Goal: Task Accomplishment & Management: Complete application form

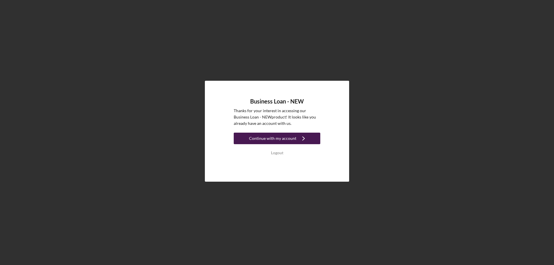
click at [257, 138] on div "Continue with my account" at bounding box center [272, 139] width 47 height 12
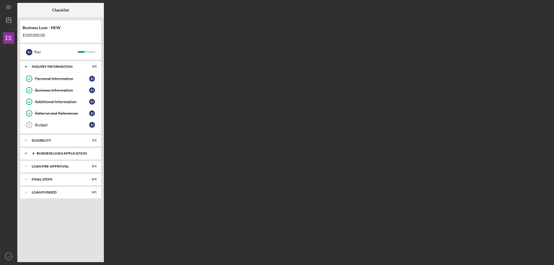
click at [79, 153] on div "BUSINESS LOAN APPLICATION" at bounding box center [65, 153] width 57 height 3
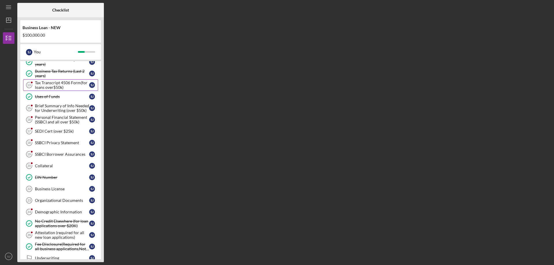
scroll to position [173, 0]
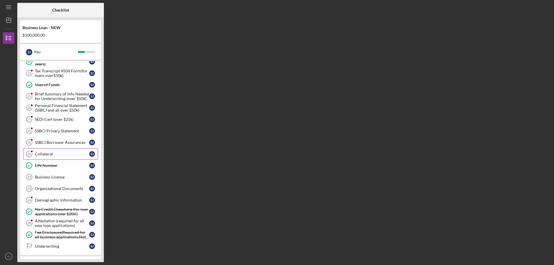
click at [61, 155] on div "Collateral" at bounding box center [62, 154] width 54 height 5
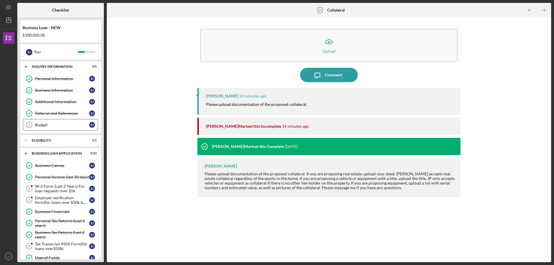
click at [52, 125] on div "Budget" at bounding box center [62, 125] width 54 height 5
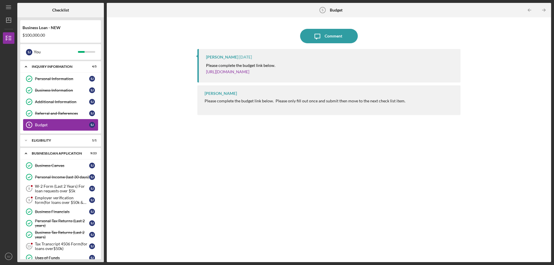
click at [52, 125] on div "Budget" at bounding box center [62, 125] width 54 height 5
click at [338, 33] on div "Comment" at bounding box center [334, 36] width 18 height 14
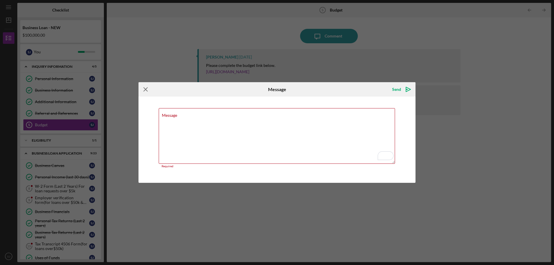
click at [148, 90] on icon "Icon/Menu Close" at bounding box center [145, 89] width 14 height 14
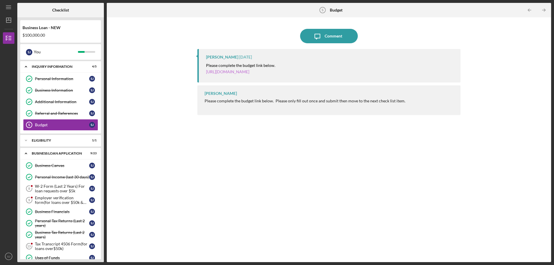
click at [249, 70] on link "https://justinepetersen.tfaforms.net/21?serviceID=a1gPC00000AHW7N" at bounding box center [227, 71] width 43 height 5
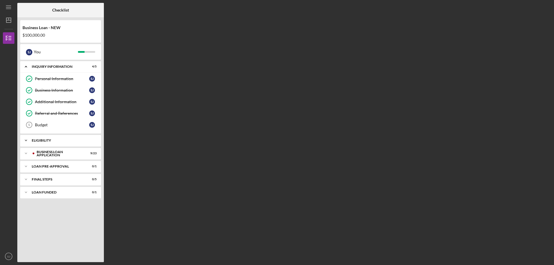
click at [68, 139] on div "ELIGIBILITY" at bounding box center [63, 140] width 62 height 3
click at [64, 166] on div "Icon/Expander BUSINESS LOAN APPLICATION 9 / 23" at bounding box center [60, 168] width 81 height 12
click at [55, 126] on div "Budget" at bounding box center [62, 125] width 54 height 5
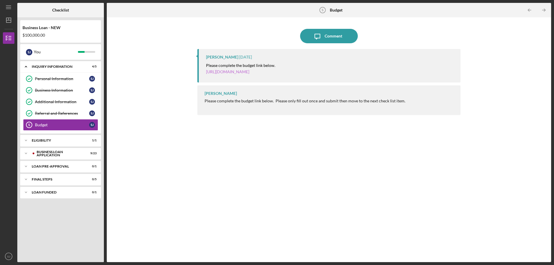
click at [249, 72] on link "https://justinepetersen.tfaforms.net/21?serviceID=a1gPC00000AHW7N" at bounding box center [227, 71] width 43 height 5
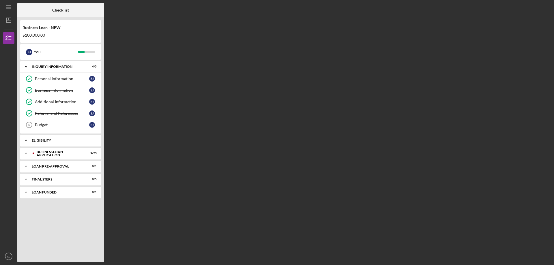
click at [91, 136] on div "Icon/Expander ELIGIBILITY 1 / 1" at bounding box center [60, 141] width 81 height 12
click at [89, 168] on div "BUSINESS LOAN APPLICATION" at bounding box center [65, 167] width 57 height 3
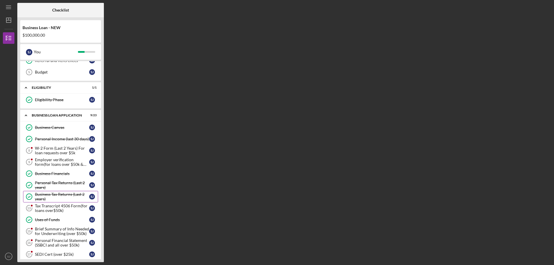
scroll to position [58, 0]
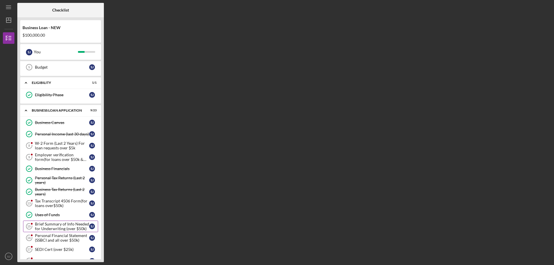
click at [57, 225] on div "Brief Summary of Info Needed for Underwriting (over $50k)" at bounding box center [62, 226] width 54 height 9
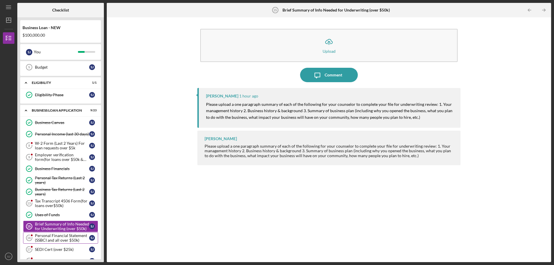
click at [54, 235] on div "Personal Financial Statement (SSBCI and all over $50k)" at bounding box center [62, 237] width 54 height 9
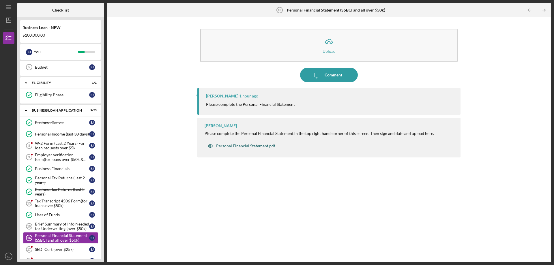
click at [228, 146] on div "Personal Financial Statement.pdf" at bounding box center [245, 146] width 59 height 5
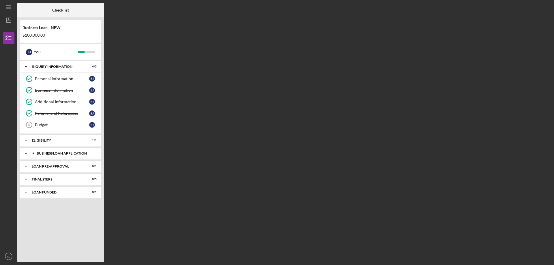
click at [59, 151] on div "Icon/Expander BUSINESS LOAN APPLICATION 9 / 23" at bounding box center [60, 154] width 81 height 12
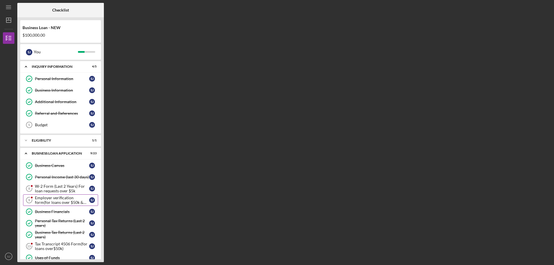
click at [61, 198] on div "Employer verification form(for loans over $50k & W-2 Employement)" at bounding box center [62, 200] width 54 height 9
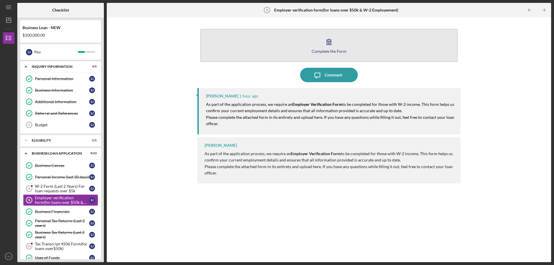
click at [337, 53] on div "Complete the Form" at bounding box center [329, 51] width 35 height 4
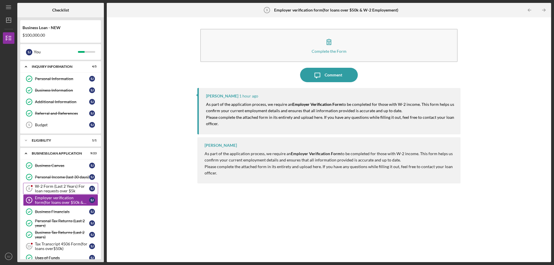
click at [44, 190] on div "W-2 Form (Last 2 Years) For loan requests over $5k" at bounding box center [62, 188] width 54 height 9
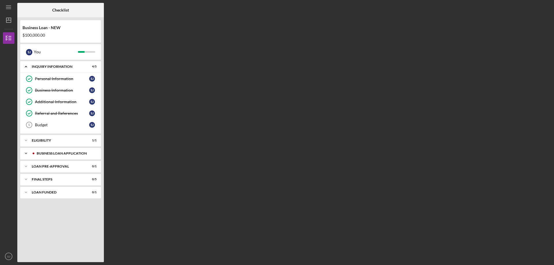
click at [52, 152] on div "BUSINESS LOAN APPLICATION" at bounding box center [65, 153] width 57 height 3
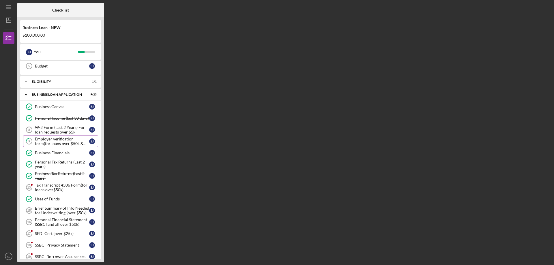
scroll to position [87, 0]
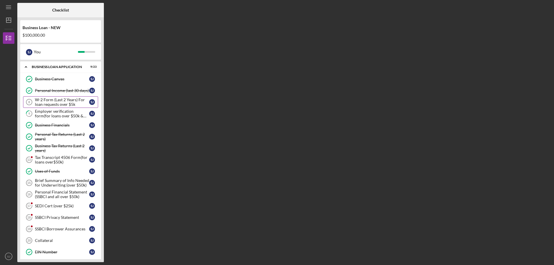
click at [64, 100] on div "W-2 Form (Last 2 Years) For loan requests over $5k" at bounding box center [62, 102] width 54 height 9
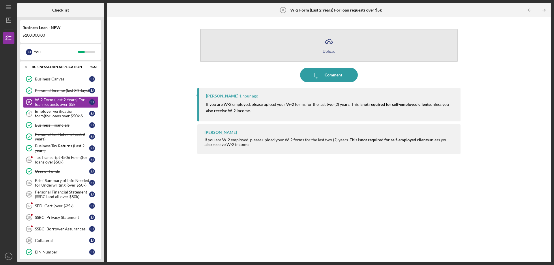
click at [329, 46] on icon "Icon/Upload" at bounding box center [329, 42] width 14 height 14
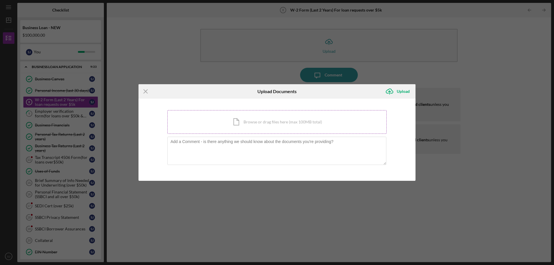
click at [271, 120] on div "Icon/Document Browse or drag files here (max 100MB total) Tap to choose files o…" at bounding box center [276, 122] width 219 height 24
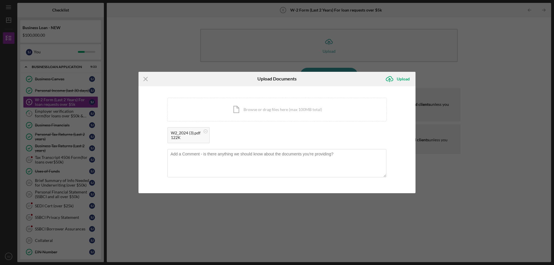
click at [65, 100] on div "Icon/Menu Close Upload Documents Icon/Upload Upload You're uploading documents …" at bounding box center [277, 132] width 554 height 265
click at [249, 110] on div "Icon/Document Browse or drag files here (max 100MB total) Tap to choose files o…" at bounding box center [276, 110] width 219 height 24
click at [398, 78] on div "Upload" at bounding box center [403, 79] width 13 height 12
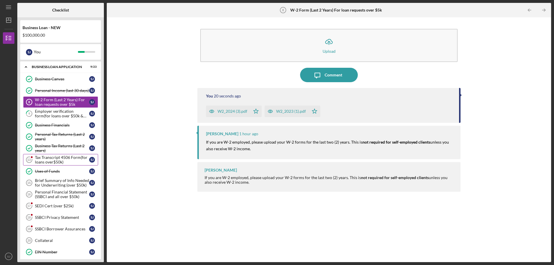
click at [67, 160] on div "Tax Transcript 4506 Form(for loans over$50k)" at bounding box center [62, 159] width 54 height 9
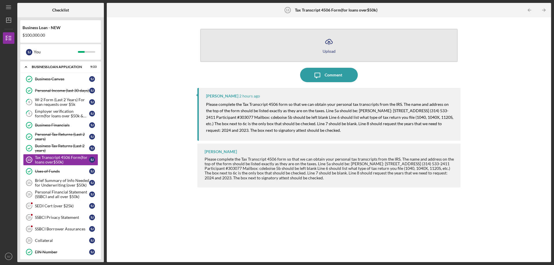
click at [333, 49] on div "Upload" at bounding box center [329, 51] width 13 height 4
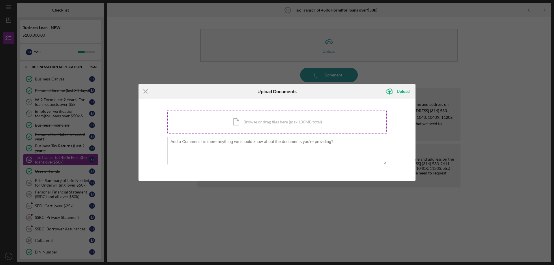
click at [271, 123] on div "Icon/Document Browse or drag files here (max 100MB total) Tap to choose files o…" at bounding box center [276, 122] width 219 height 24
click at [147, 90] on line at bounding box center [146, 91] width 4 height 4
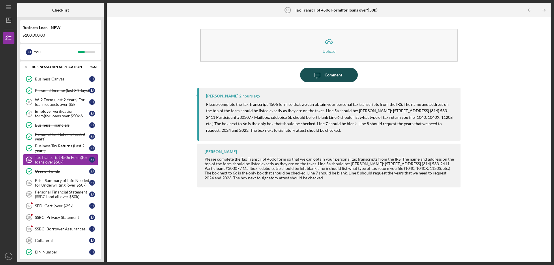
click at [331, 74] on div "Comment" at bounding box center [334, 75] width 18 height 14
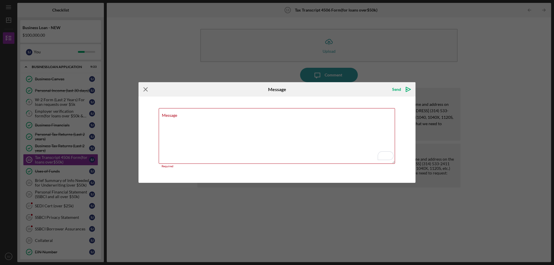
click at [143, 90] on icon "Icon/Menu Close" at bounding box center [145, 89] width 14 height 14
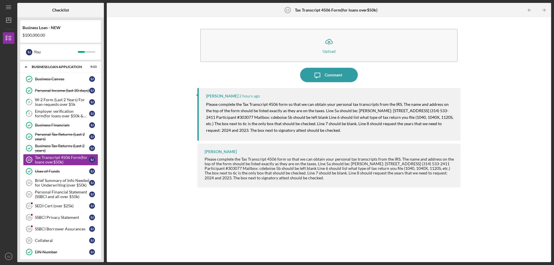
click at [344, 12] on b "Tax Transcript 4506 Form(for loans over$50k)" at bounding box center [336, 10] width 83 height 5
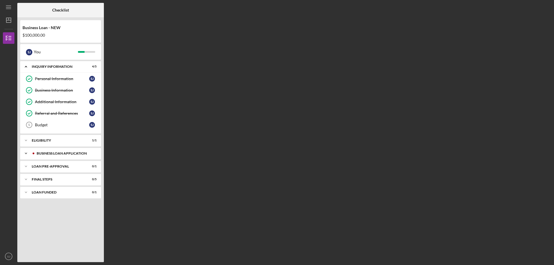
click at [59, 155] on div "Icon/Expander BUSINESS LOAN APPLICATION 9 / 23" at bounding box center [60, 154] width 81 height 12
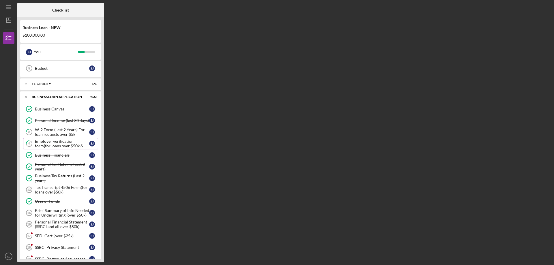
scroll to position [58, 0]
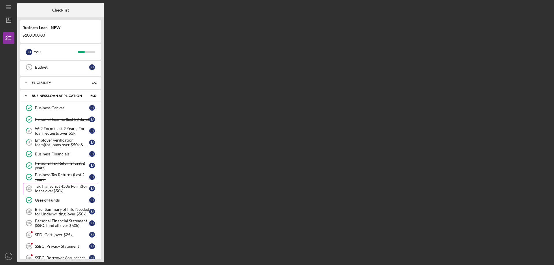
click at [56, 187] on div "Tax Transcript 4506 Form(for loans over$50k)" at bounding box center [62, 188] width 54 height 9
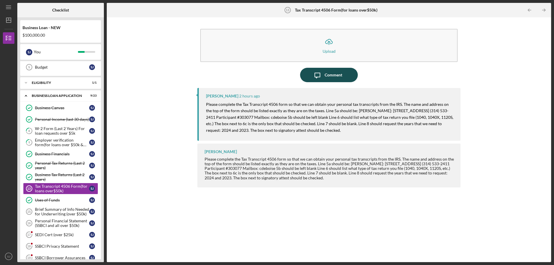
click at [336, 76] on div "Comment" at bounding box center [334, 75] width 18 height 14
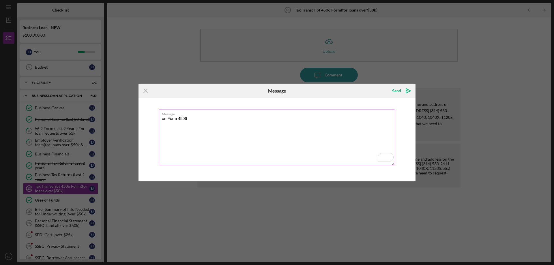
click at [196, 118] on textarea "on Form 4506" at bounding box center [277, 138] width 236 height 56
click at [208, 122] on textarea "on Form 4506, there" at bounding box center [277, 138] width 236 height 56
click at [223, 118] on textarea "on Form 4506, there is no line" at bounding box center [277, 138] width 236 height 56
type textarea "on Form 4506, there is no line 6a or 6b"
click at [375, 59] on div "Icon/Menu Close Message Send Icon/icon-invite-send Message on Form 4506, there …" at bounding box center [277, 132] width 554 height 265
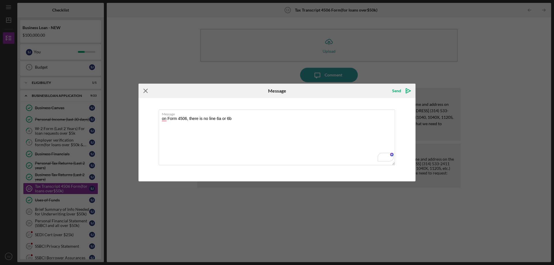
click at [141, 89] on icon "Icon/Menu Close" at bounding box center [145, 91] width 14 height 14
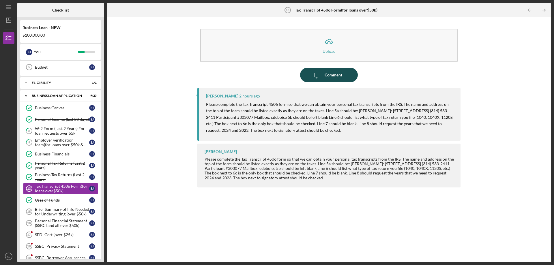
click at [343, 78] on button "Icon/Message Comment" at bounding box center [329, 75] width 58 height 14
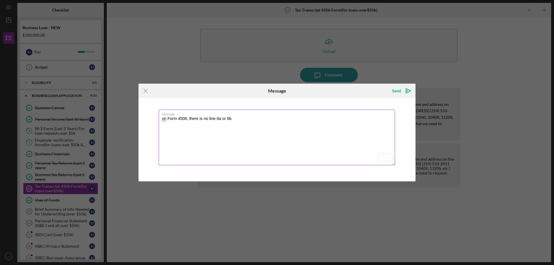
click at [220, 117] on textarea "on Form 4506, there is no line 6a or 6b" at bounding box center [277, 138] width 236 height 56
click at [229, 120] on textarea "on Form 4506, there is no line 5a or 6b" at bounding box center [277, 138] width 236 height 56
type textarea "on Form 4506, there is no line 5a or 5b"
click at [400, 91] on div "Send" at bounding box center [396, 91] width 9 height 12
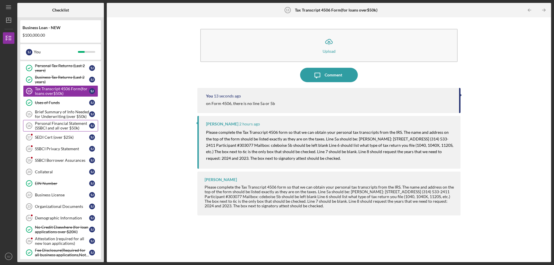
scroll to position [173, 0]
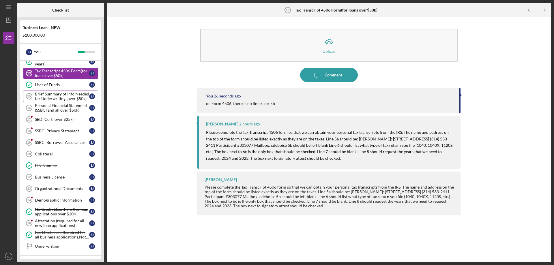
click at [64, 96] on div "Brief Summary of Info Needed for Underwriting (over $50k)" at bounding box center [62, 96] width 54 height 9
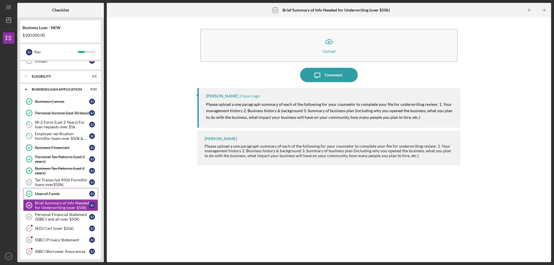
scroll to position [124, 0]
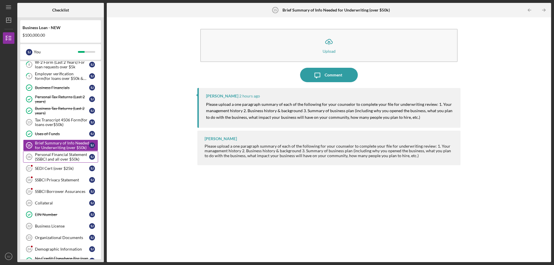
click at [51, 154] on div "Personal Financial Statement (SSBCI and all over $50k)" at bounding box center [62, 156] width 54 height 9
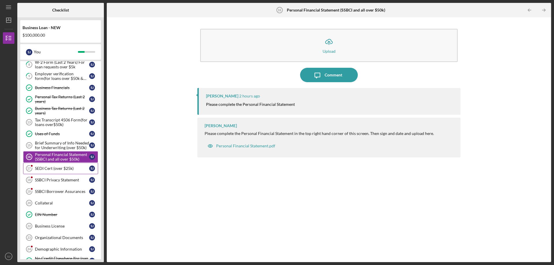
click at [49, 169] on div "SEDI Cert (over $25k)" at bounding box center [62, 168] width 54 height 5
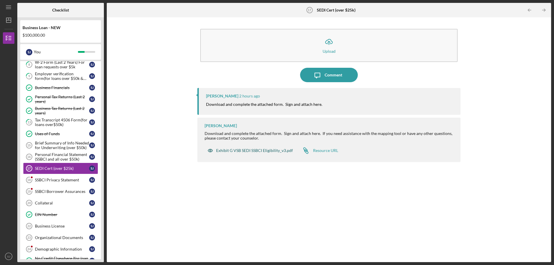
click at [248, 151] on div "Exhibit G VSB SEDI SSBCI Eligibility_v3.pdf" at bounding box center [254, 150] width 77 height 5
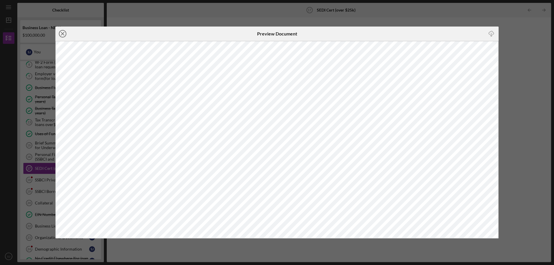
click at [64, 34] on icon "Icon/Close" at bounding box center [62, 34] width 14 height 14
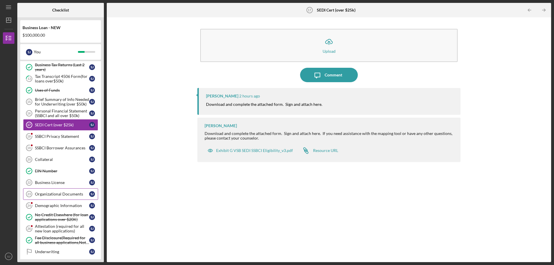
scroll to position [211, 0]
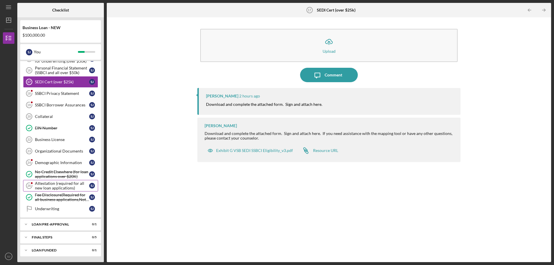
click at [59, 183] on div "Attestation (required for all new loan applications)" at bounding box center [62, 185] width 54 height 9
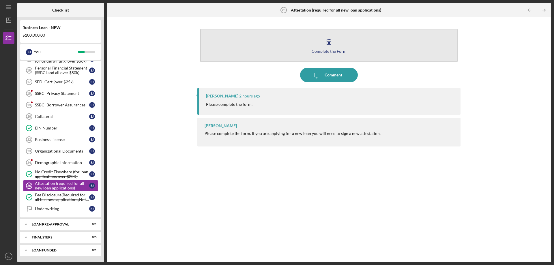
click at [330, 42] on icon "button" at bounding box center [329, 41] width 4 height 5
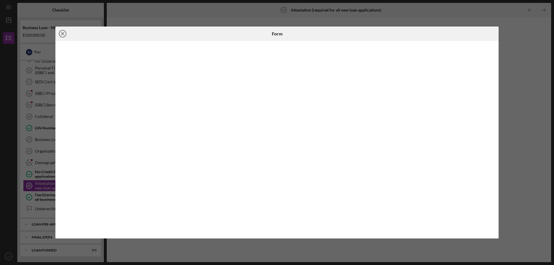
click at [62, 33] on line at bounding box center [62, 33] width 3 height 3
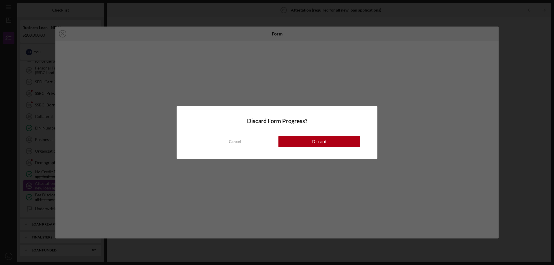
click at [63, 30] on div "Discard Form Progress? Cancel Discard" at bounding box center [277, 132] width 554 height 265
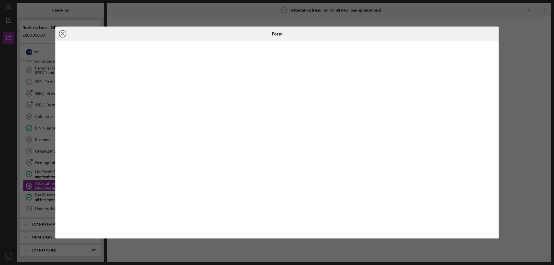
click at [62, 33] on icon "Icon/Close" at bounding box center [62, 34] width 14 height 14
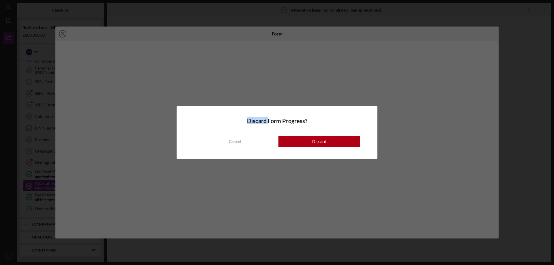
click at [62, 33] on div "Discard Form Progress? Cancel Discard" at bounding box center [277, 132] width 554 height 265
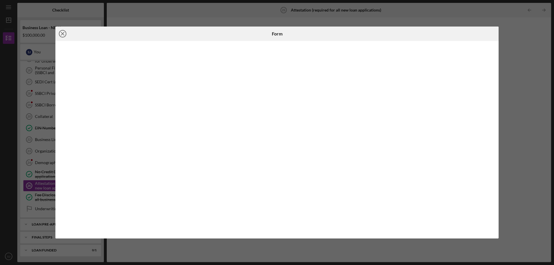
click at [64, 31] on circle at bounding box center [62, 33] width 7 height 7
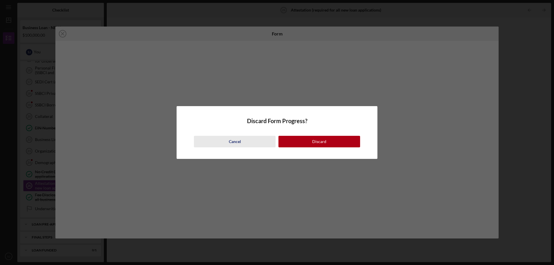
click at [238, 139] on div "Cancel" at bounding box center [235, 142] width 12 height 12
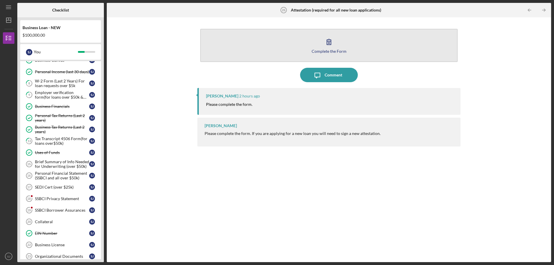
scroll to position [95, 0]
